Goal: Task Accomplishment & Management: Complete application form

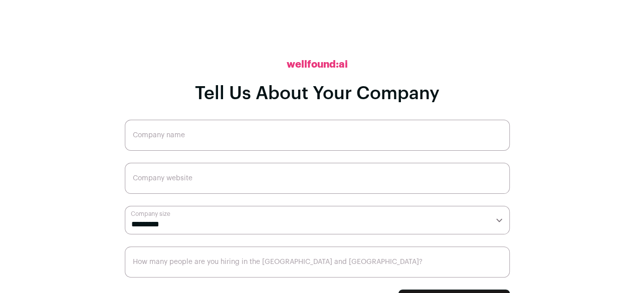
click at [263, 139] on input "Company name" at bounding box center [317, 135] width 385 height 31
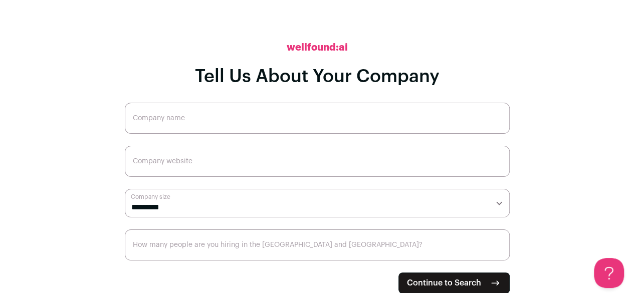
click at [455, 282] on span "Continue to Search" at bounding box center [444, 283] width 74 height 12
paste input "Chevron Corporation"
type input "Chevron Corporation"
click at [210, 165] on input "Company website" at bounding box center [317, 161] width 385 height 31
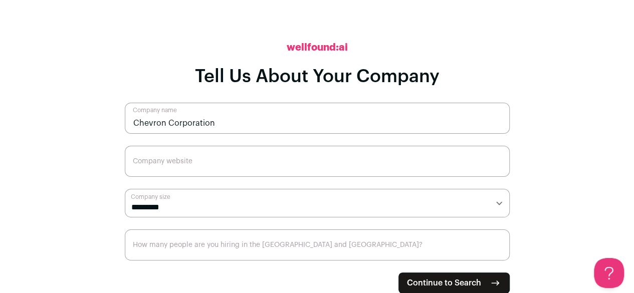
paste input "[URL][DOMAIN_NAME]"
type input "[URL][DOMAIN_NAME]"
click at [165, 210] on select "**********" at bounding box center [317, 203] width 385 height 29
click at [237, 203] on select "**********" at bounding box center [317, 203] width 385 height 29
click at [125, 189] on select "**********" at bounding box center [317, 203] width 385 height 29
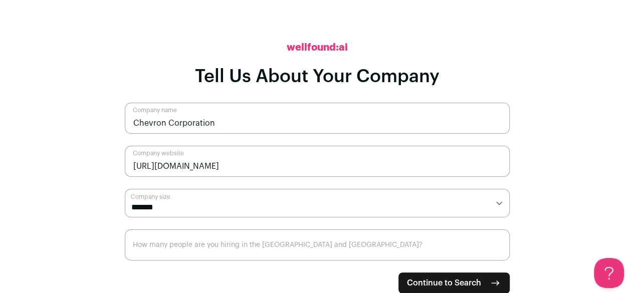
click at [176, 209] on select "**********" at bounding box center [317, 203] width 385 height 29
select select "**"
click at [125, 189] on select "**********" at bounding box center [317, 203] width 385 height 29
click at [178, 249] on input "How many people are you hiring in the [GEOGRAPHIC_DATA] and [GEOGRAPHIC_DATA]?" at bounding box center [317, 245] width 385 height 31
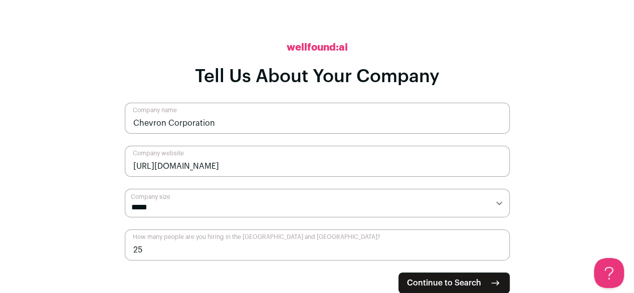
type input "25"
click at [466, 281] on span "Continue to Search" at bounding box center [444, 283] width 74 height 12
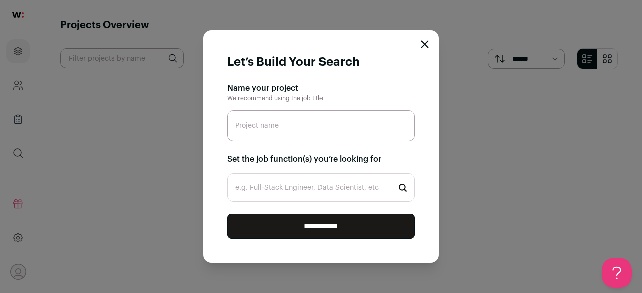
click at [278, 89] on h2 "Name your project" at bounding box center [320, 88] width 187 height 12
copy div "Name your project"
click at [280, 134] on input "Project name" at bounding box center [320, 125] width 187 height 31
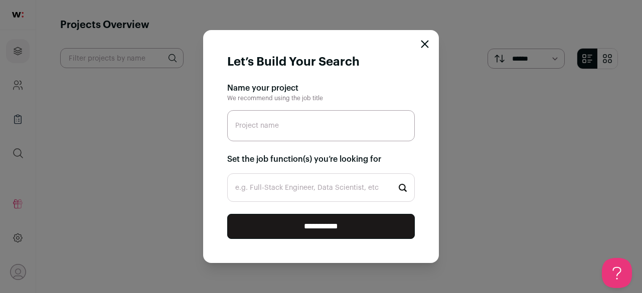
paste input "Leadership Transformation Program"
type input "Leadership Transformation Program"
click at [306, 192] on input "e.g. Full-Stack Engineer, Data Scientist, etc" at bounding box center [320, 187] width 187 height 29
click at [328, 157] on h2 "Set the job function(s) you’re looking for" at bounding box center [320, 159] width 187 height 12
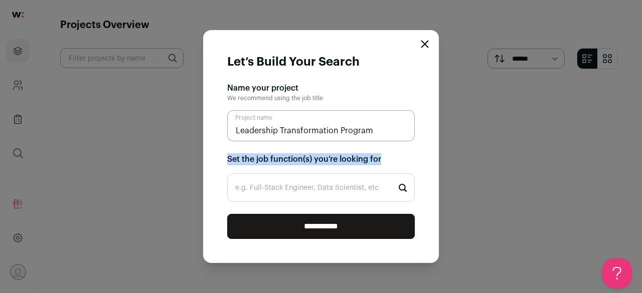
click at [328, 157] on h2 "Set the job function(s) you’re looking for" at bounding box center [320, 159] width 187 height 12
copy div "Set the job function(s) you’re looking for"
click at [297, 189] on input "e.g. Full-Stack Engineer, Data Scientist, etc" at bounding box center [320, 187] width 187 height 29
paste input "Executive Coaching / Leadership Development"
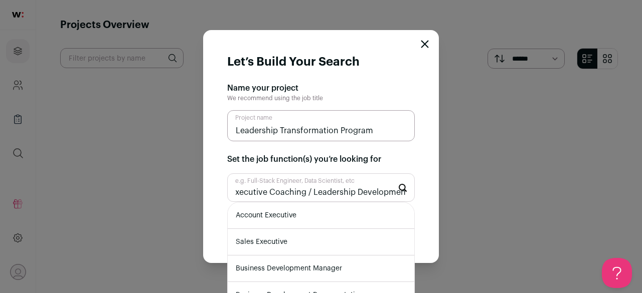
scroll to position [28, 0]
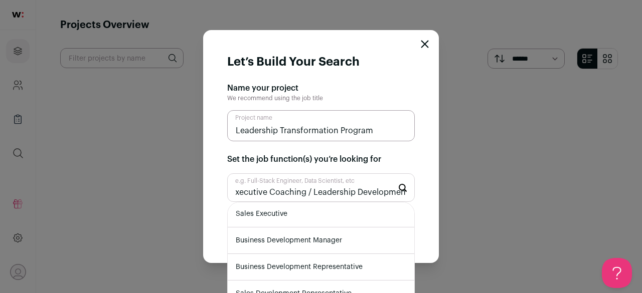
type input "Executive Coaching / Leadership Development"
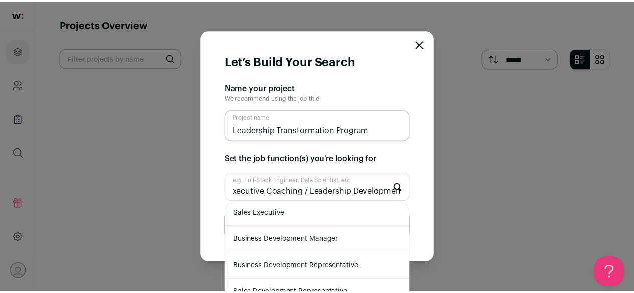
scroll to position [0, 0]
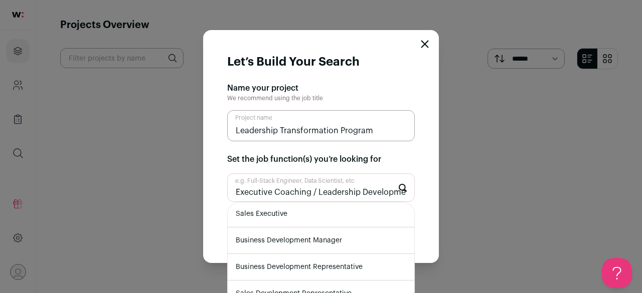
click at [319, 267] on li "Business Development Representative" at bounding box center [321, 267] width 186 height 27
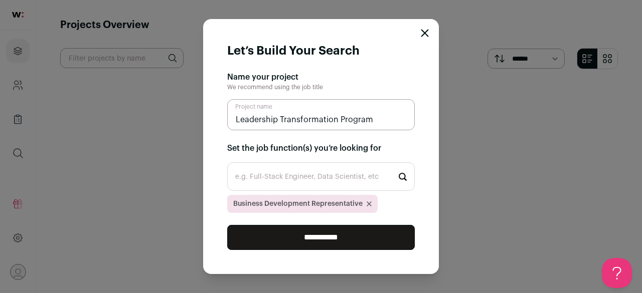
click at [336, 242] on input "**********" at bounding box center [320, 237] width 187 height 25
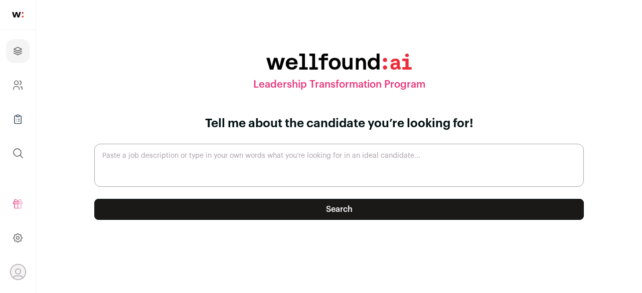
click at [344, 214] on button "Search" at bounding box center [338, 209] width 489 height 21
click at [309, 149] on textarea "Paste a job description or type in your own words what you’re looking for in an…" at bounding box center [338, 165] width 489 height 43
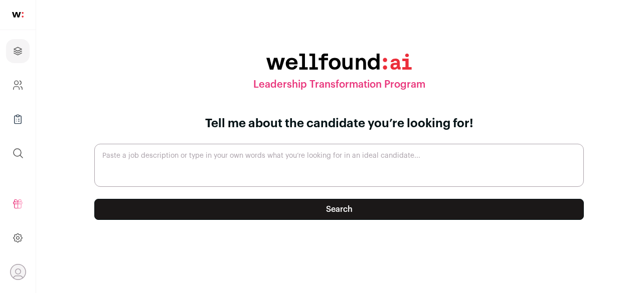
click at [309, 149] on textarea "Paste a job description or type in your own words what you’re looking for in an…" at bounding box center [338, 165] width 489 height 43
click at [267, 169] on textarea "Paste a job description or type in your own words what you’re looking for in an…" at bounding box center [338, 165] width 489 height 43
paste textarea "Seeking opportunities as a Leadership & Enneagram Coach or Executive Mentor to …"
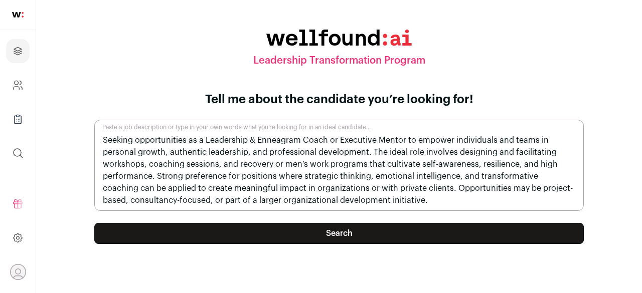
type textarea "Seeking opportunities as a Leadership & Enneagram Coach or Executive Mentor to …"
click at [303, 235] on button "Search" at bounding box center [338, 233] width 489 height 21
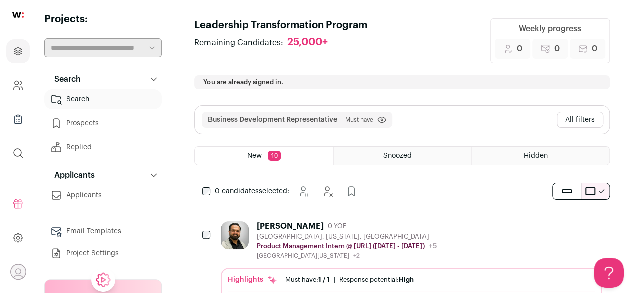
click at [20, 272] on icon "Open dropdown" at bounding box center [18, 273] width 16 height 16
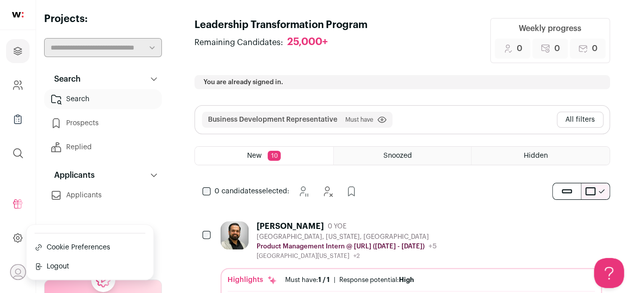
click at [19, 236] on icon at bounding box center [18, 238] width 12 height 12
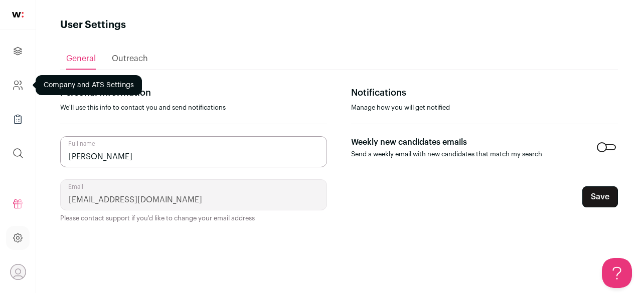
click at [16, 86] on icon "Company and ATS Settings" at bounding box center [18, 85] width 12 height 12
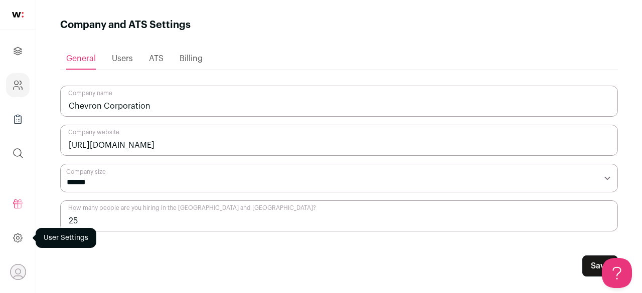
click at [22, 235] on icon at bounding box center [18, 238] width 12 height 12
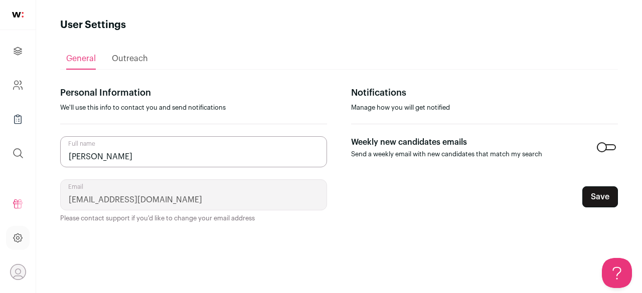
click at [16, 272] on icon "Open dropdown" at bounding box center [18, 273] width 16 height 16
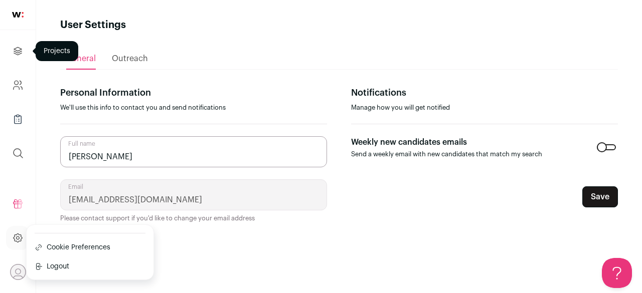
click at [20, 55] on icon "Projects" at bounding box center [18, 51] width 12 height 12
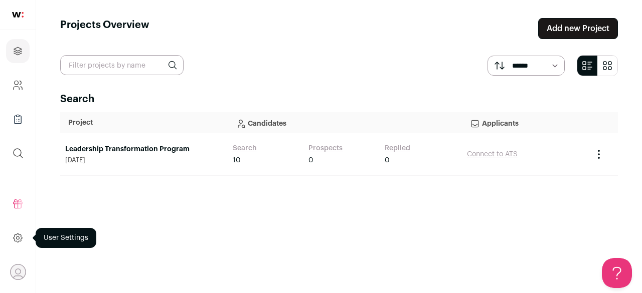
click at [18, 235] on icon at bounding box center [18, 238] width 12 height 12
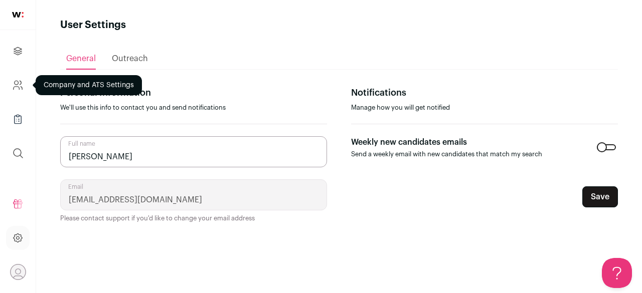
click at [18, 83] on icon "Company and ATS Settings" at bounding box center [17, 83] width 4 height 4
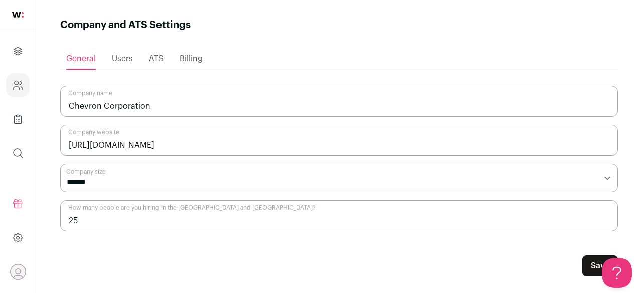
click at [20, 274] on icon "Open dropdown" at bounding box center [18, 273] width 16 height 16
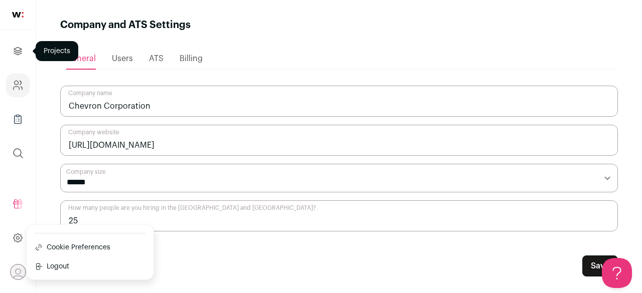
click at [17, 53] on icon "Projects" at bounding box center [18, 51] width 8 height 8
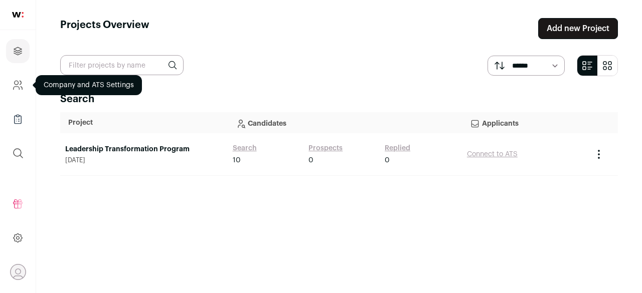
click at [21, 87] on icon "Company and ATS Settings" at bounding box center [18, 85] width 12 height 12
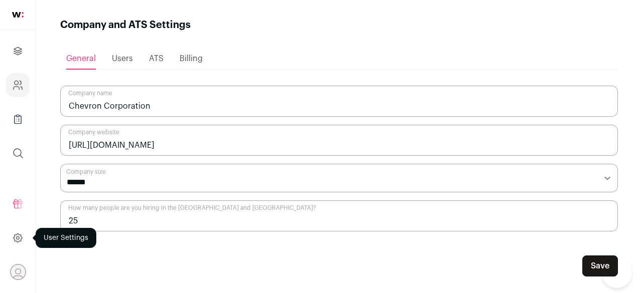
click at [16, 236] on icon at bounding box center [18, 238] width 12 height 12
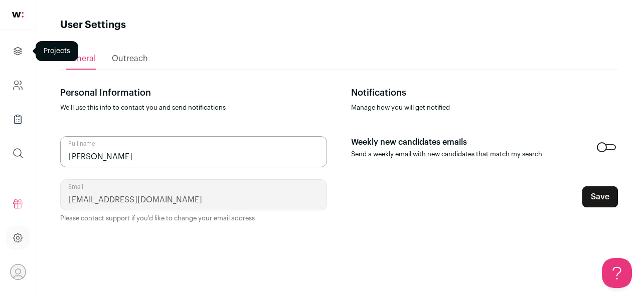
click at [16, 50] on icon "Projects" at bounding box center [18, 51] width 8 height 8
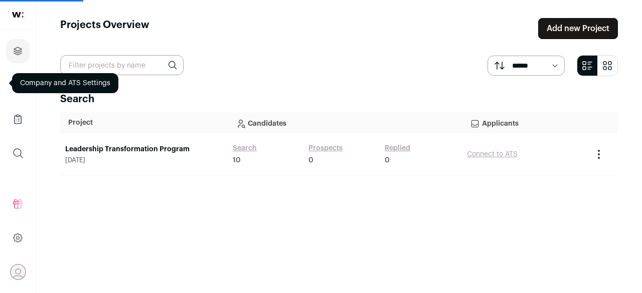
click at [146, 66] on input "text" at bounding box center [121, 65] width 123 height 20
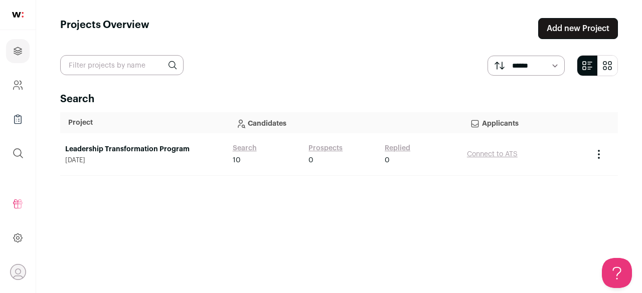
click at [543, 65] on select "****** *******" at bounding box center [525, 66] width 77 height 20
select select "****"
click at [487, 56] on select "****** *******" at bounding box center [525, 66] width 77 height 20
click at [15, 54] on icon "Projects" at bounding box center [18, 51] width 12 height 12
select select "****"
